Goal: Information Seeking & Learning: Learn about a topic

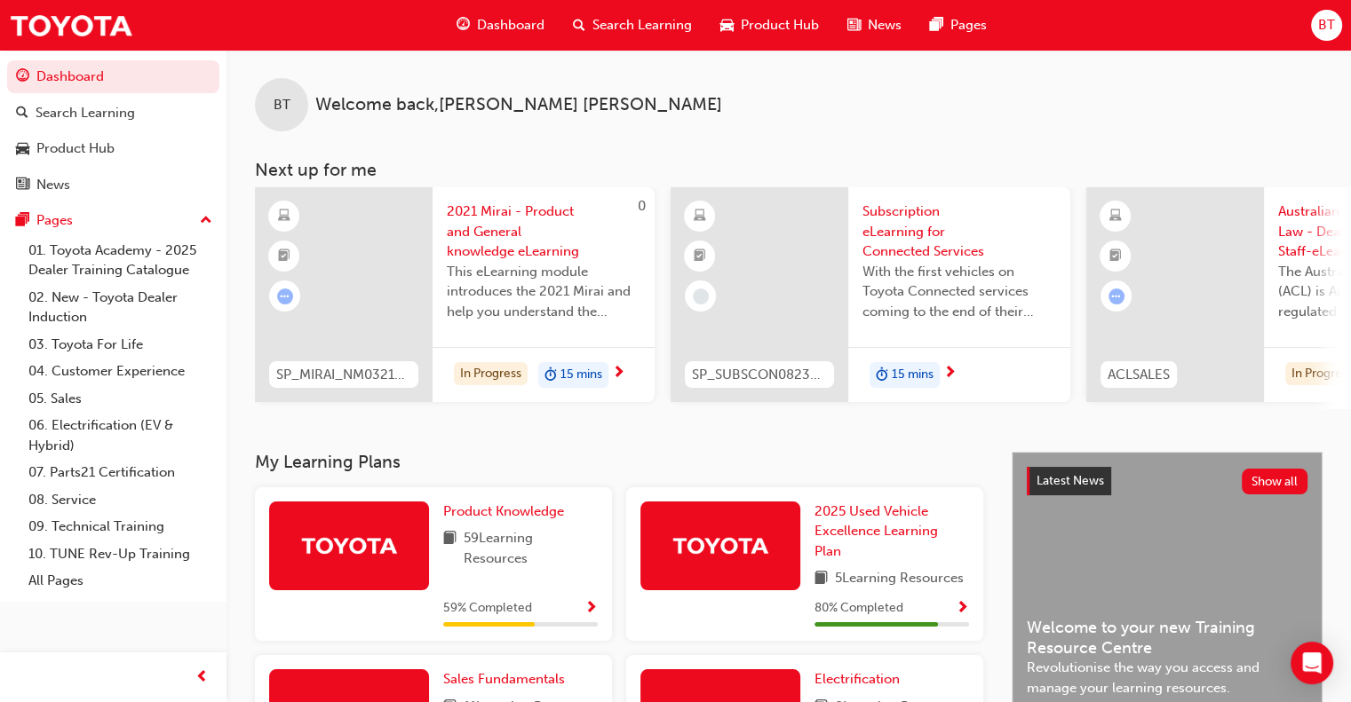
click at [511, 536] on span "59 Learning Resources" at bounding box center [531, 548] width 134 height 40
click at [529, 513] on span "Product Knowledge" at bounding box center [503, 512] width 121 height 16
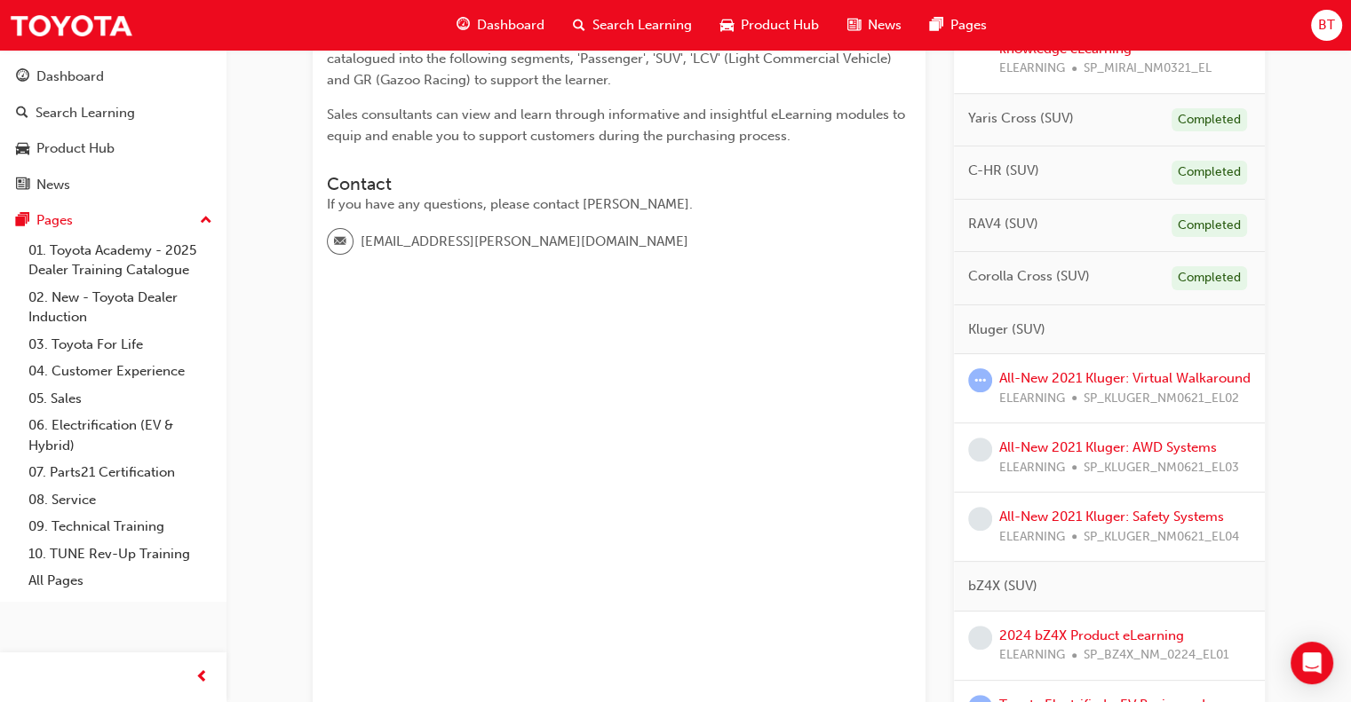
scroll to position [444, 0]
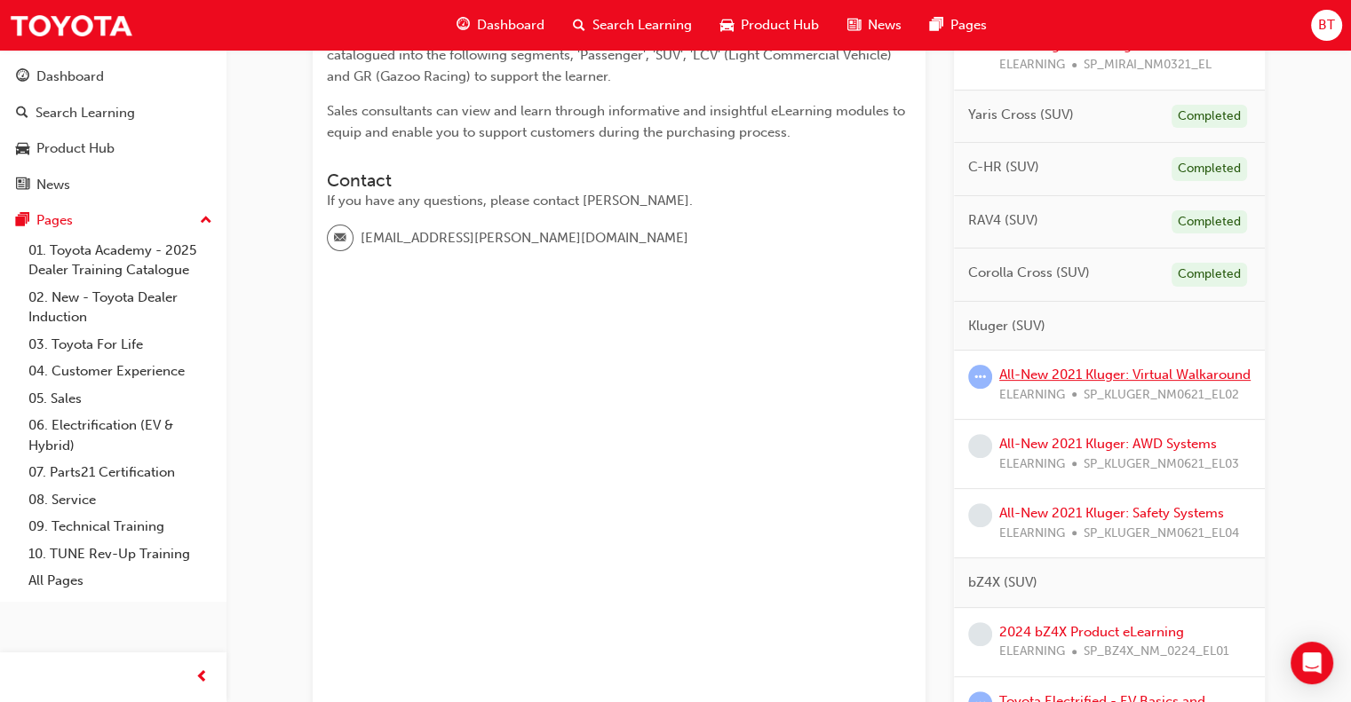
click at [1075, 369] on link "All-New 2021 Kluger: Virtual Walkaround" at bounding box center [1124, 375] width 251 height 16
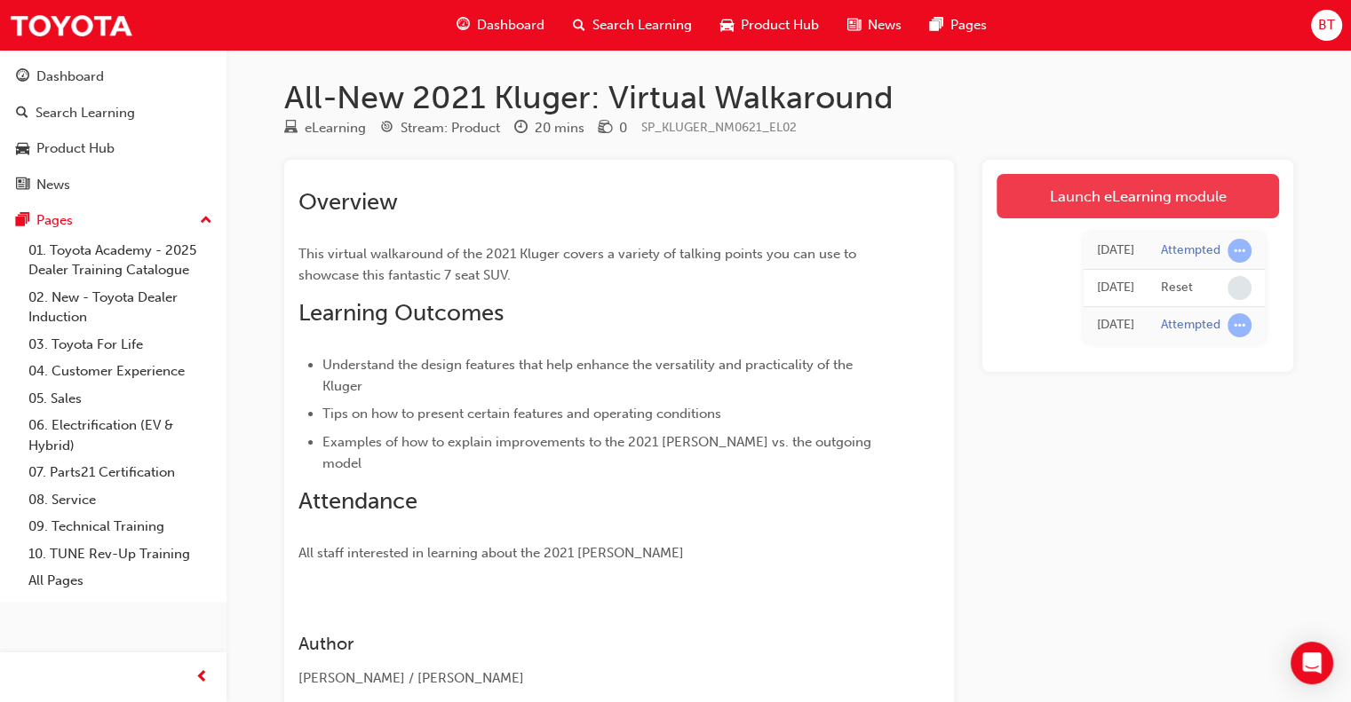
click at [1155, 202] on link "Launch eLearning module" at bounding box center [1137, 196] width 282 height 44
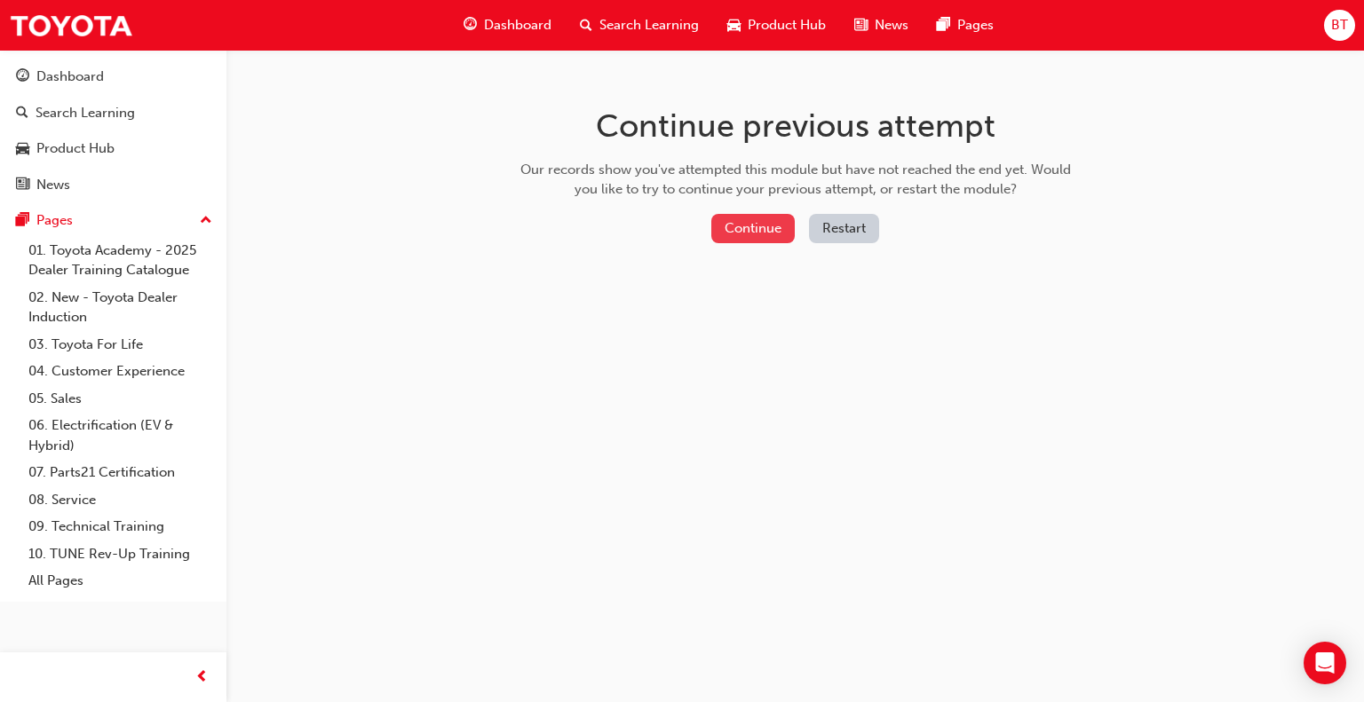
click at [747, 226] on button "Continue" at bounding box center [752, 228] width 83 height 29
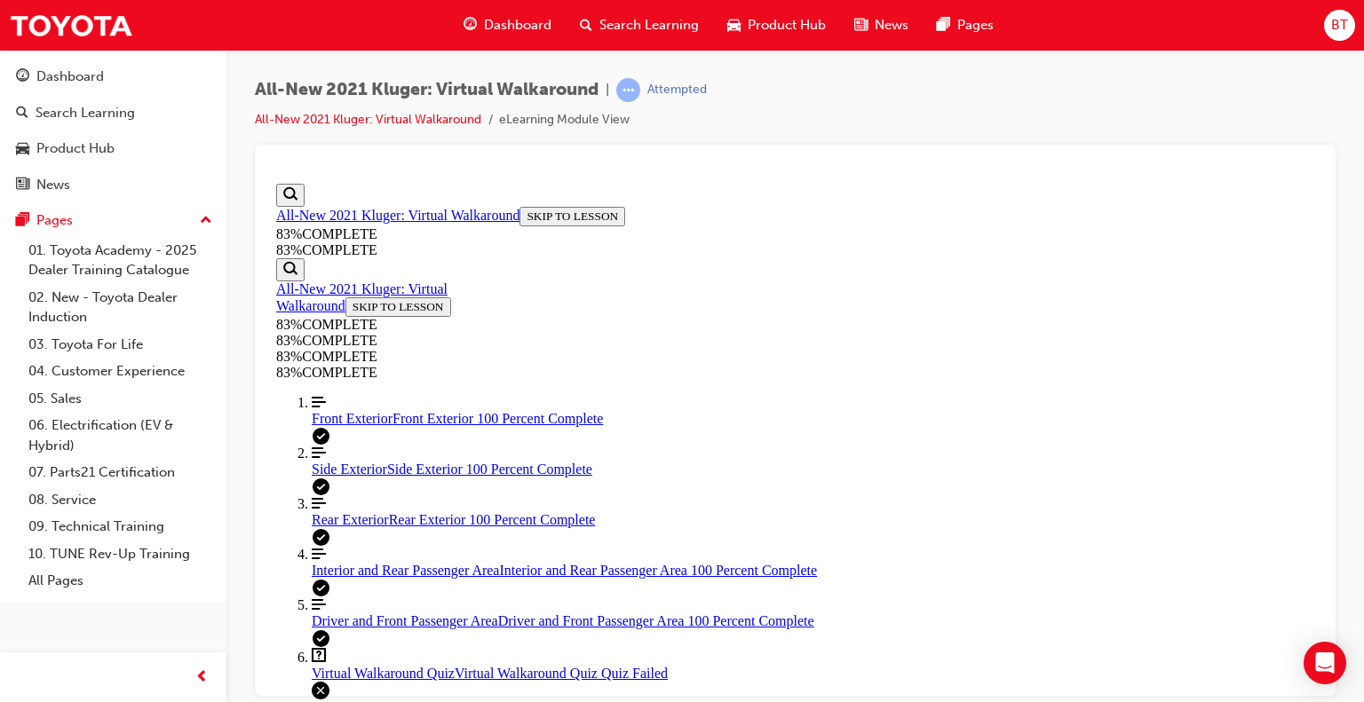
scroll to position [391, 0]
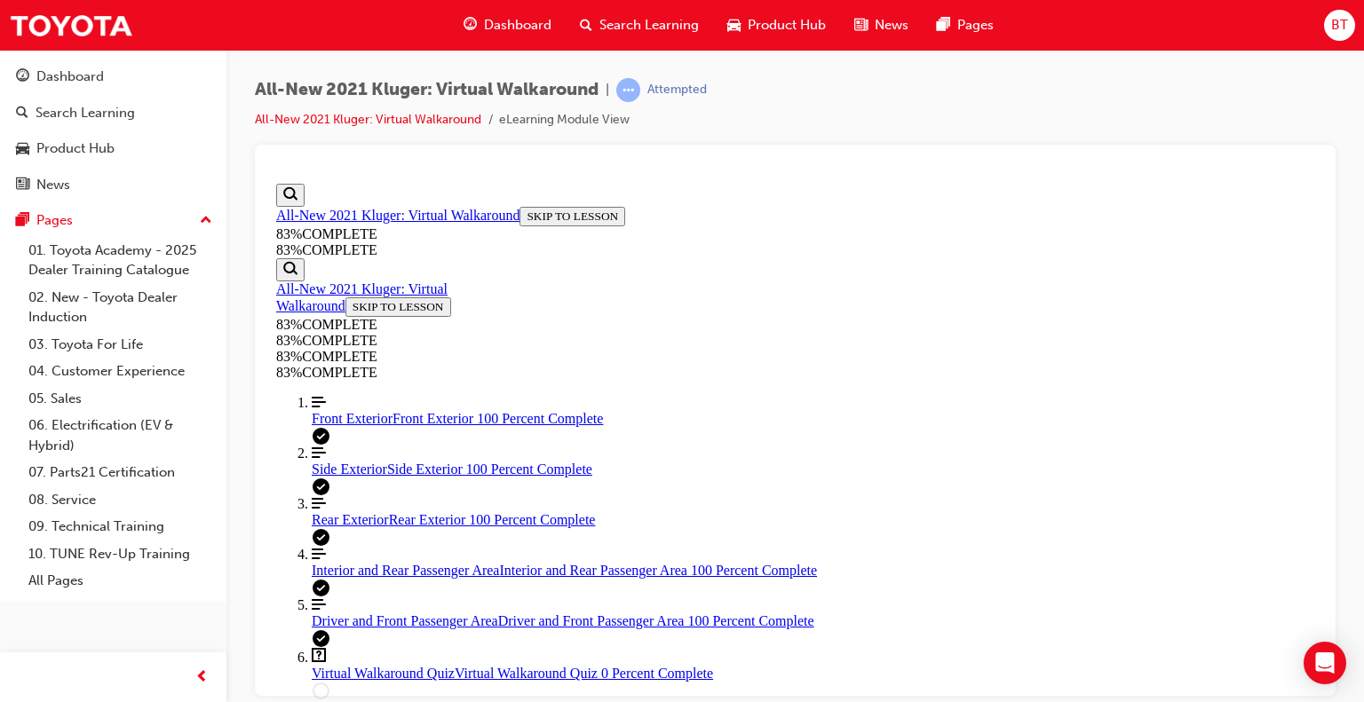
drag, startPoint x: 1311, startPoint y: 326, endPoint x: 1600, endPoint y: 578, distance: 384.0
drag, startPoint x: 1139, startPoint y: 581, endPoint x: 591, endPoint y: 298, distance: 616.5
drag, startPoint x: 1184, startPoint y: 568, endPoint x: 679, endPoint y: 308, distance: 568.4
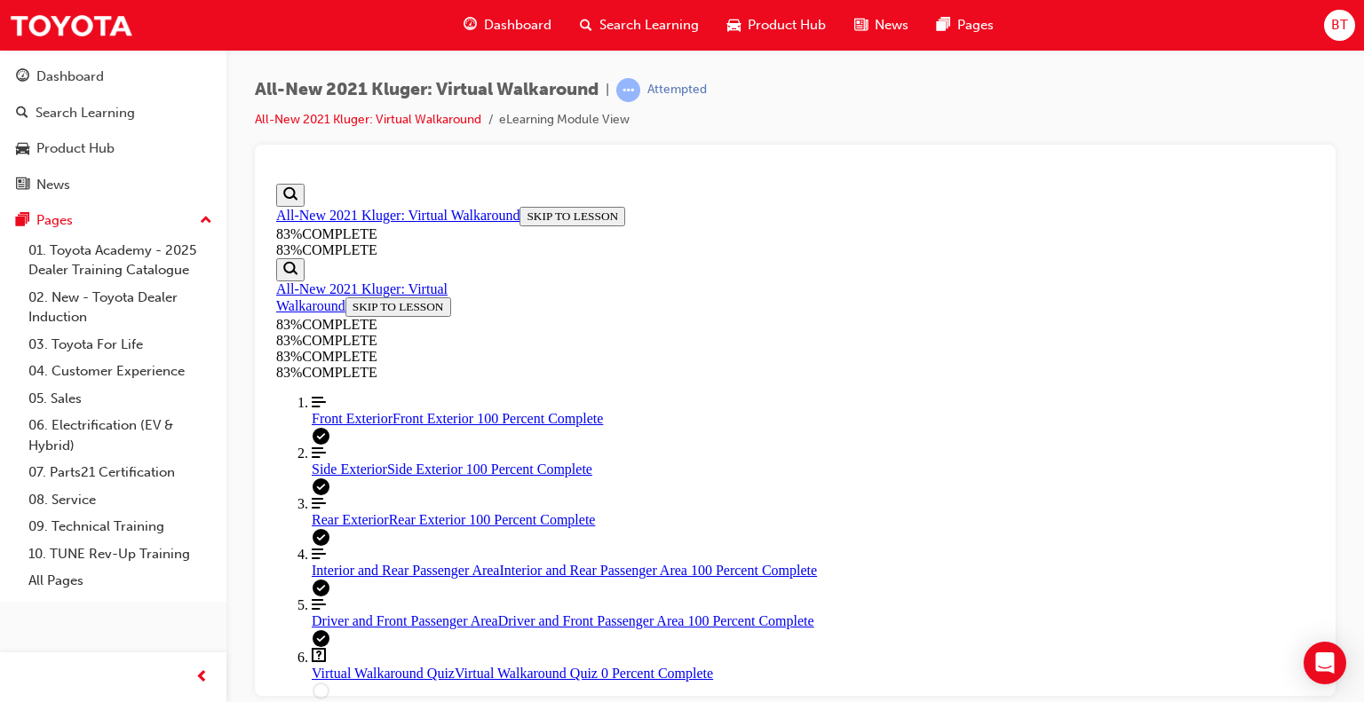
copy div "TRUE OR FALSE: On the Kluger, Parking Support Brake (PKSB) is designed to apply…"
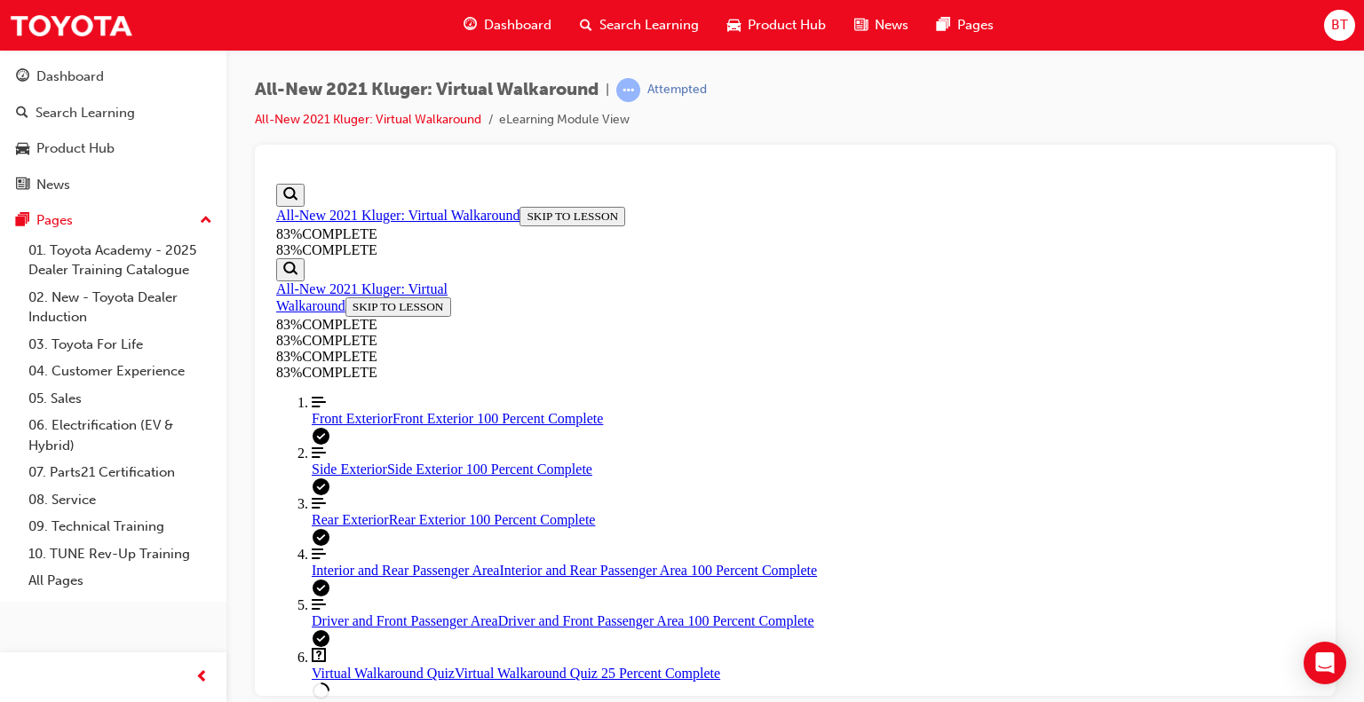
drag, startPoint x: 1179, startPoint y: 606, endPoint x: 646, endPoint y: 235, distance: 649.6
copy div "When demonstrating the operation of the 3rd row seats, folding the headrests in…"
drag, startPoint x: 838, startPoint y: 597, endPoint x: 867, endPoint y: 626, distance: 40.8
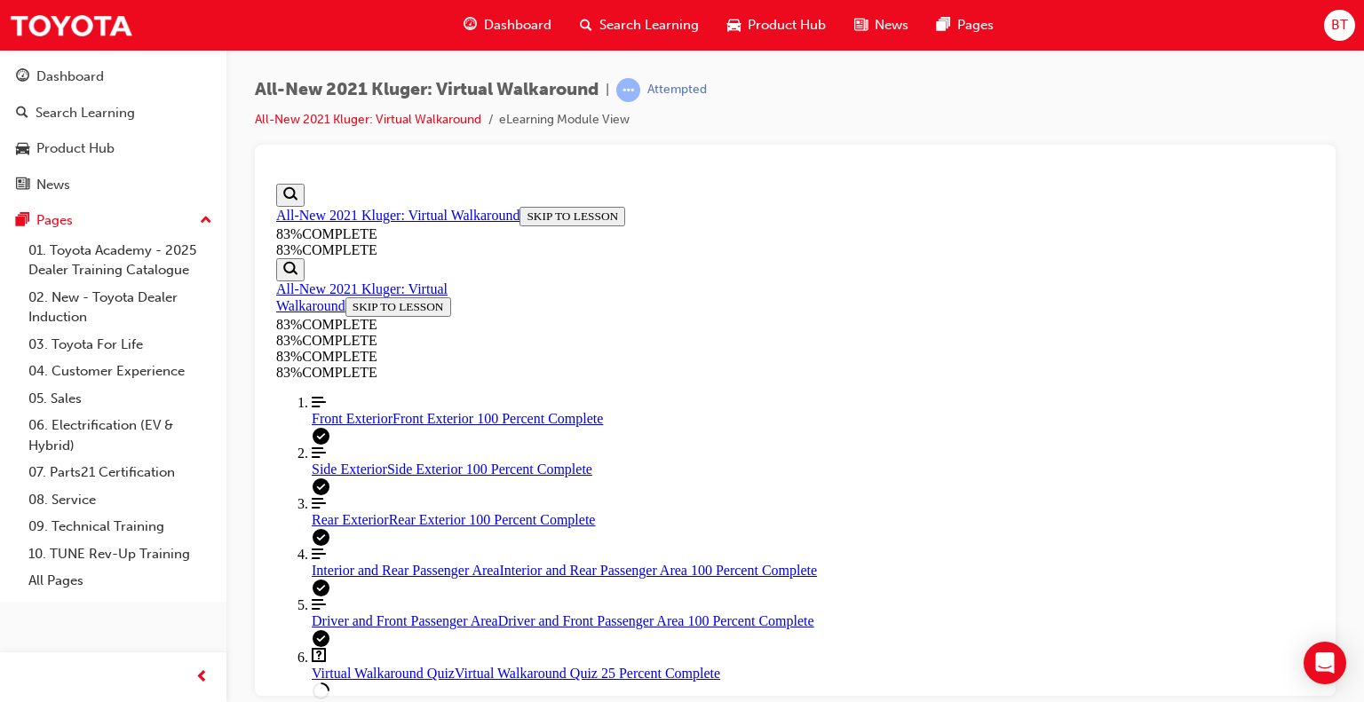
drag, startPoint x: 1314, startPoint y: 305, endPoint x: 1614, endPoint y: 600, distance: 420.8
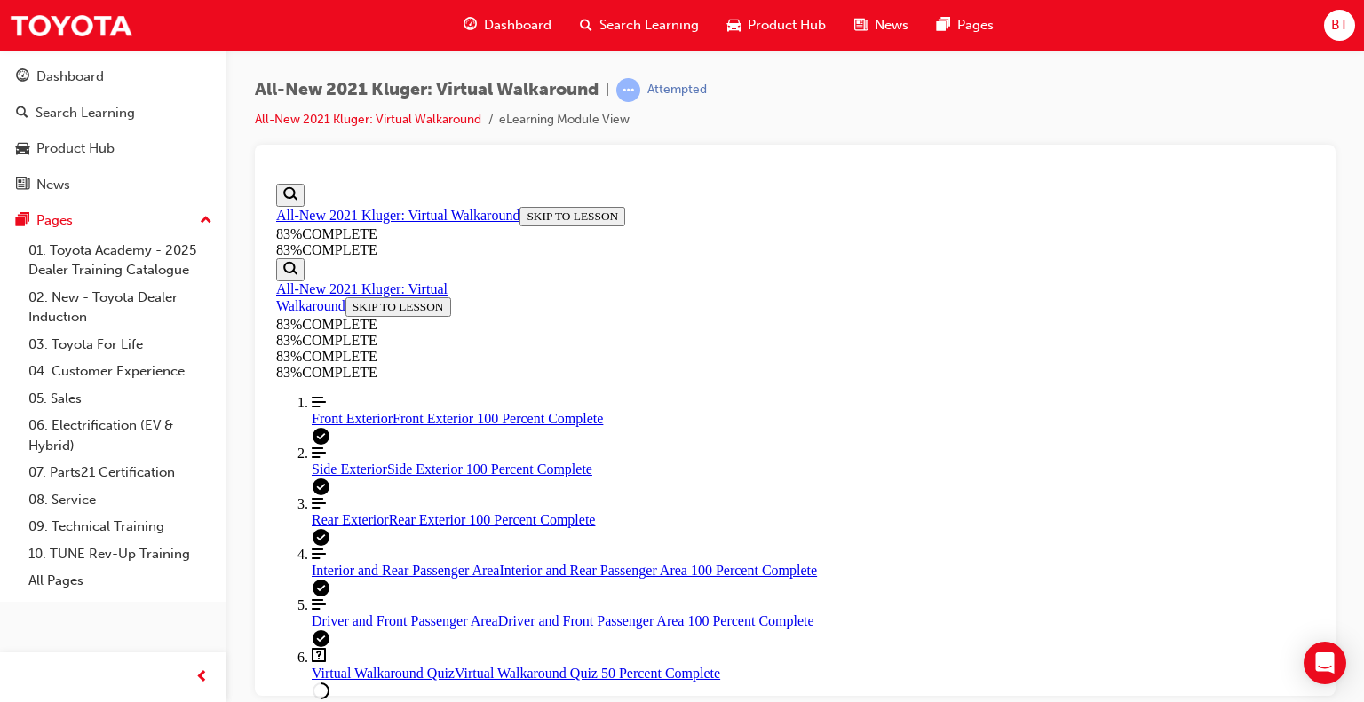
drag, startPoint x: 1194, startPoint y: 661, endPoint x: 753, endPoint y: 324, distance: 554.4
copy div "For guests interested in minimising fuel usage, what design considerations have…"
drag, startPoint x: 717, startPoint y: 459, endPoint x: 720, endPoint y: 477, distance: 18.1
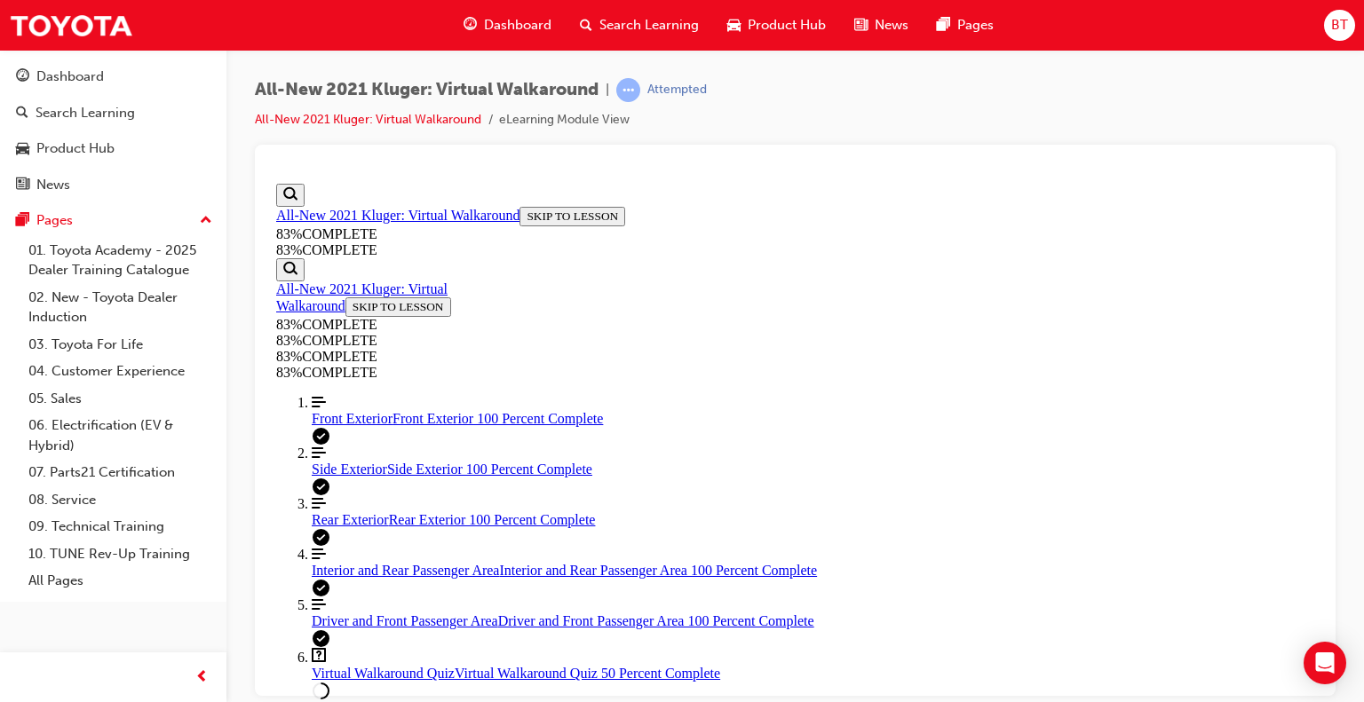
drag, startPoint x: 1313, startPoint y: 342, endPoint x: 1591, endPoint y: 649, distance: 414.4
drag, startPoint x: 1193, startPoint y: 659, endPoint x: 728, endPoint y: 267, distance: 607.6
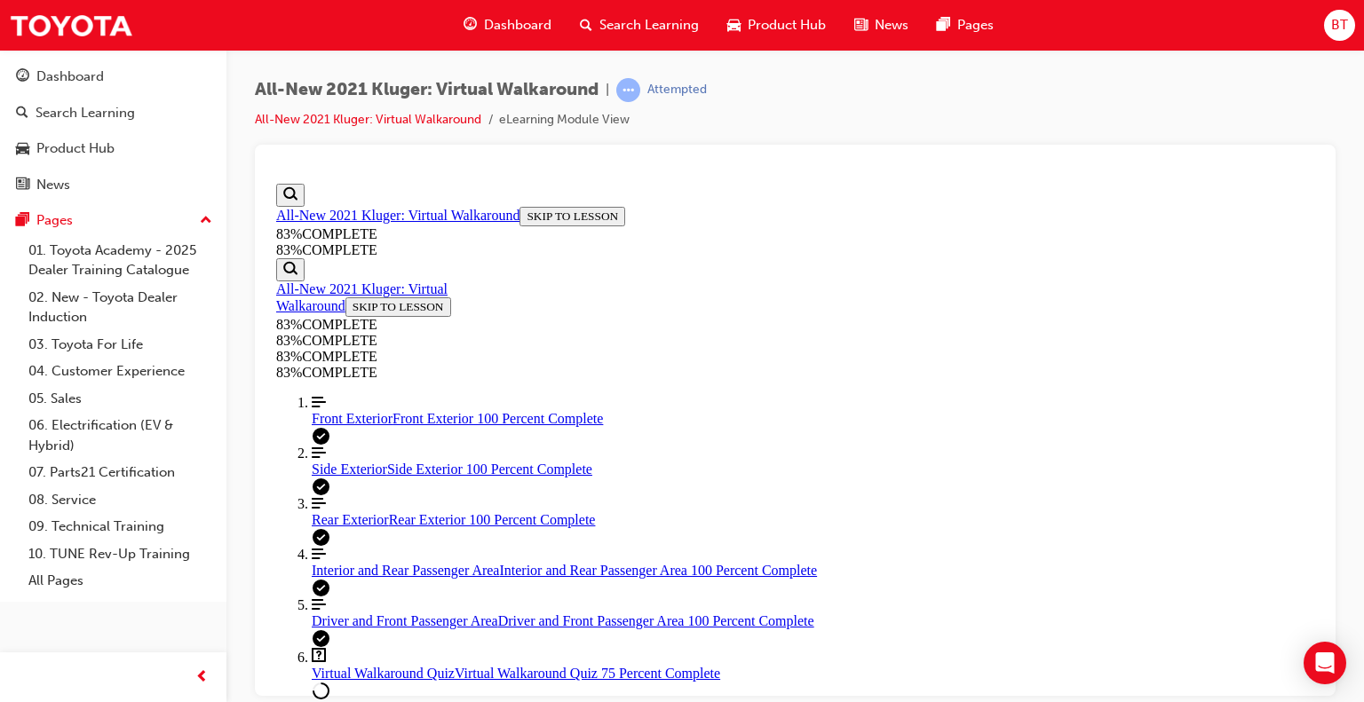
copy div "When delivering a Kluger Hybrid, what important information should be shared re…"
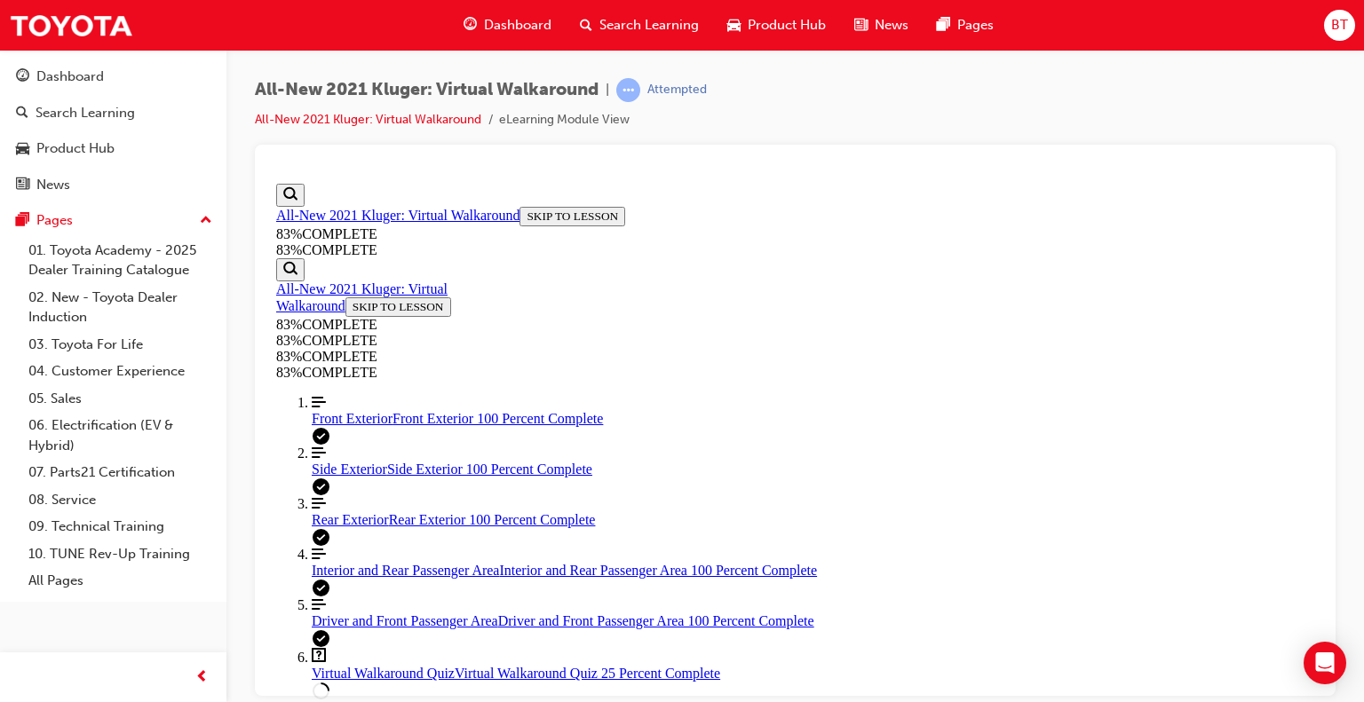
drag, startPoint x: 1314, startPoint y: 313, endPoint x: 1601, endPoint y: 596, distance: 402.5
